Goal: Navigation & Orientation: Find specific page/section

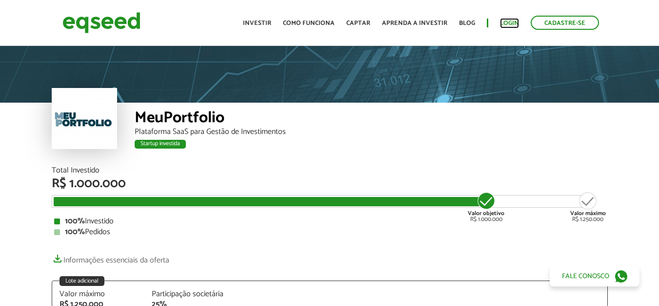
click at [507, 22] on link "Login" at bounding box center [509, 23] width 19 height 6
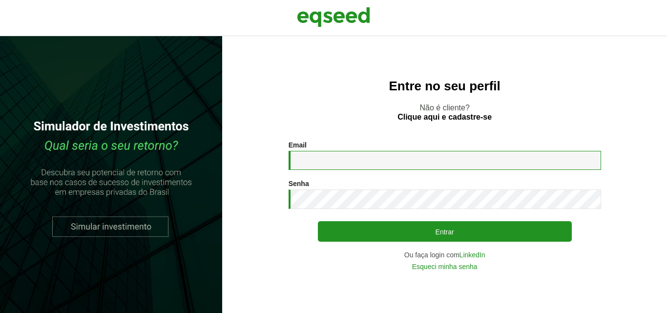
click at [337, 160] on input "Email *" at bounding box center [444, 160] width 312 height 19
type input "**********"
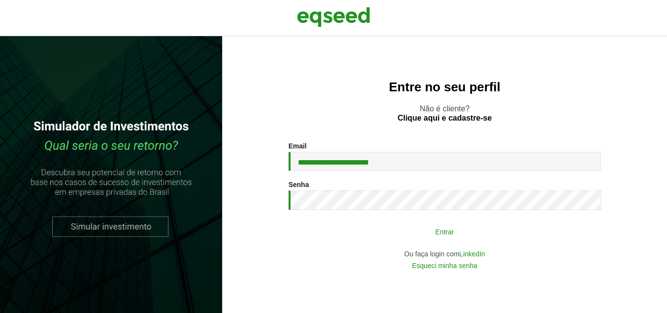
click at [451, 233] on button "Entrar" at bounding box center [445, 231] width 254 height 19
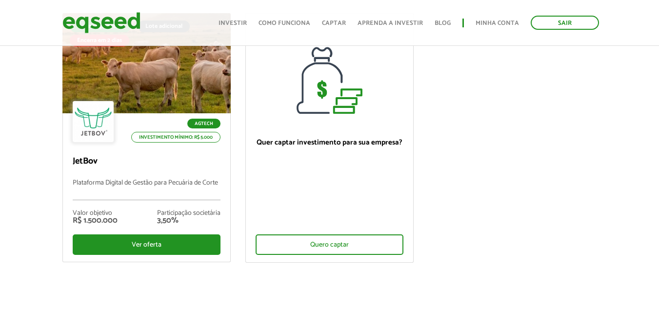
scroll to position [98, 0]
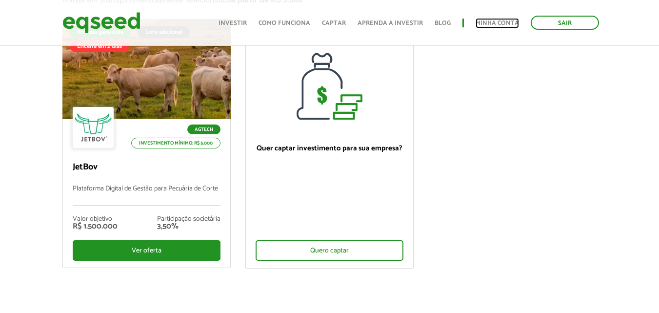
click at [505, 21] on link "Minha conta" at bounding box center [497, 23] width 43 height 6
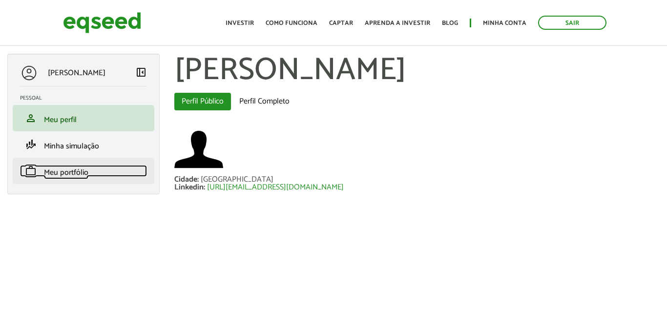
click at [61, 171] on span "Meu portfólio" at bounding box center [66, 172] width 44 height 13
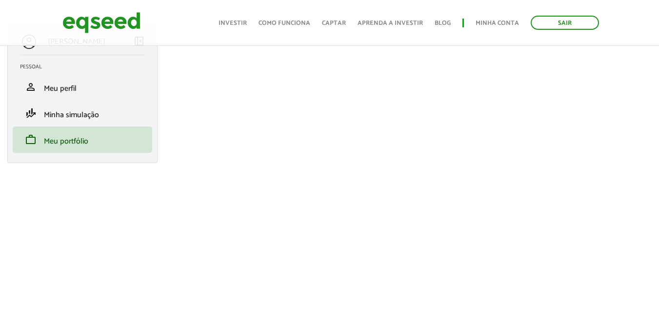
scroll to position [49, 0]
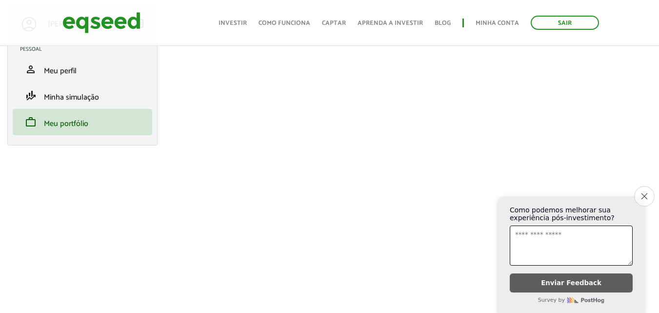
click at [644, 193] on icon "Close survey" at bounding box center [644, 196] width 6 height 6
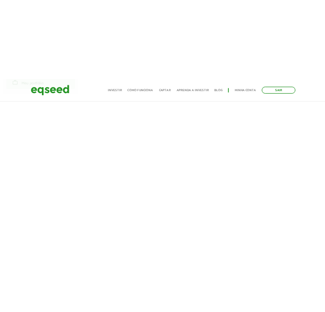
scroll to position [195, 0]
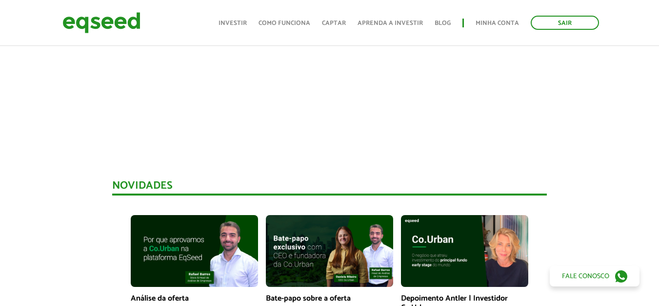
scroll to position [396, 0]
